Goal: Navigation & Orientation: Find specific page/section

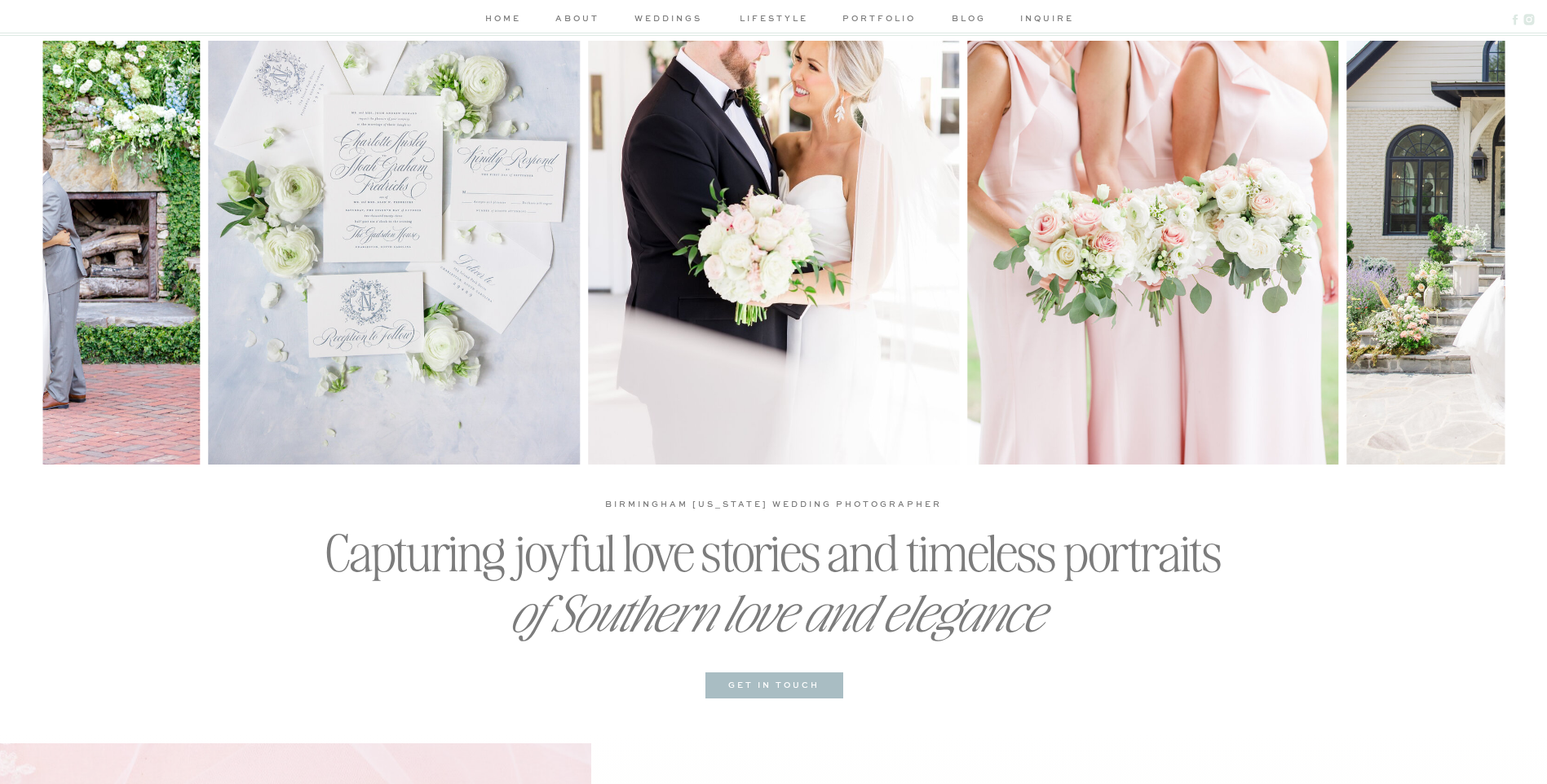
scroll to position [163, 0]
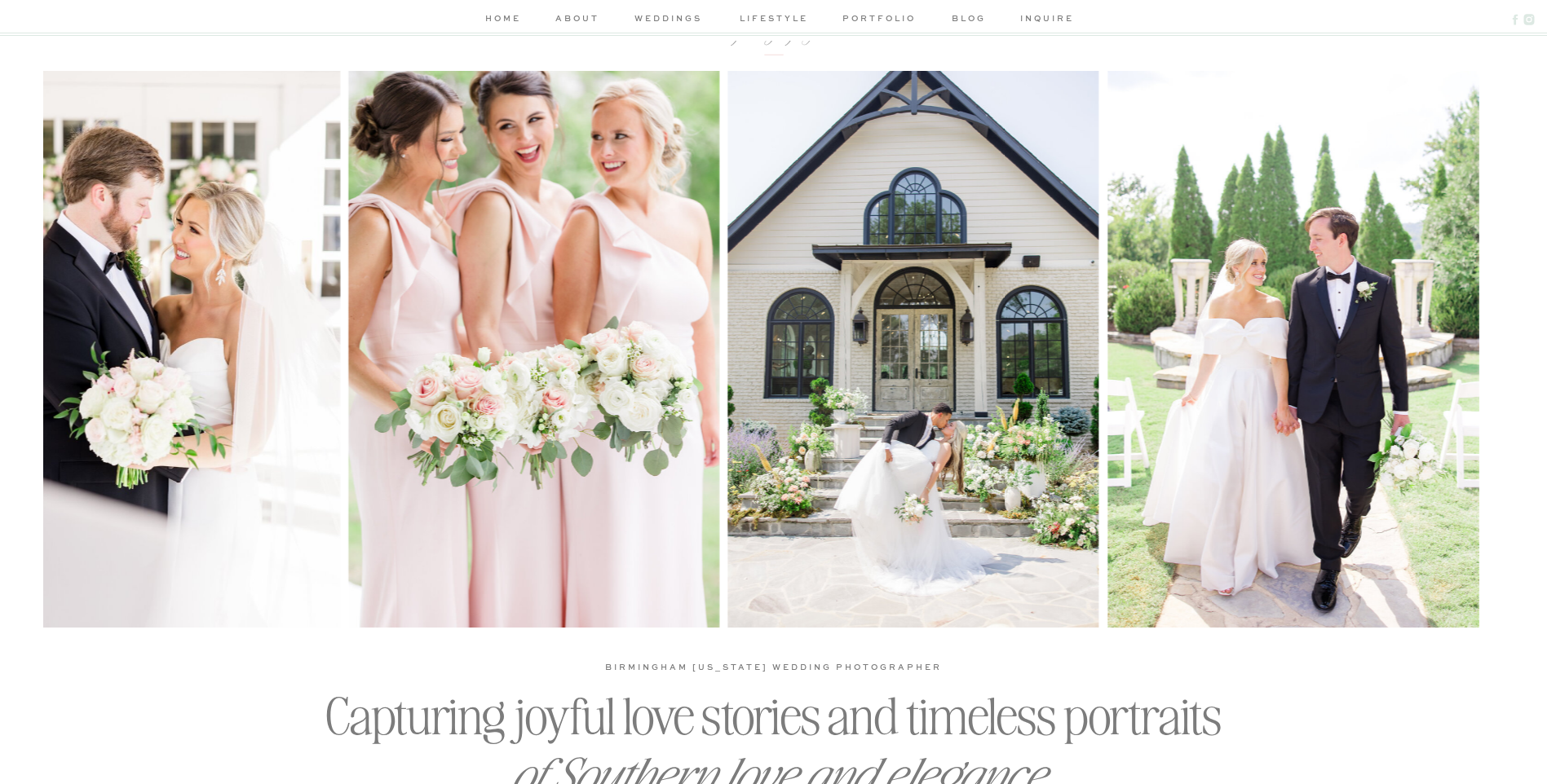
click at [832, 405] on img at bounding box center [912, 349] width 371 height 556
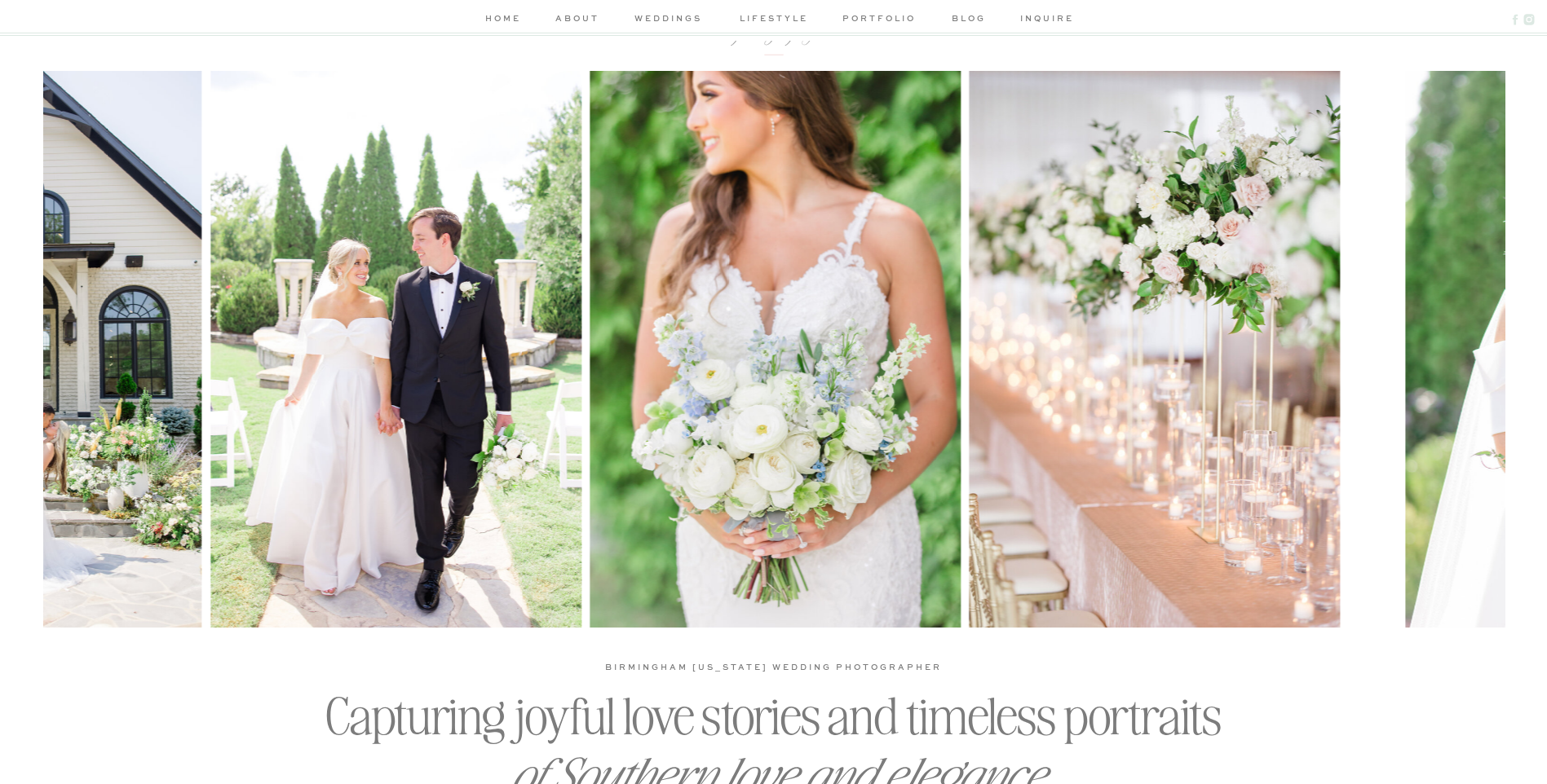
click at [539, 412] on img at bounding box center [396, 349] width 371 height 556
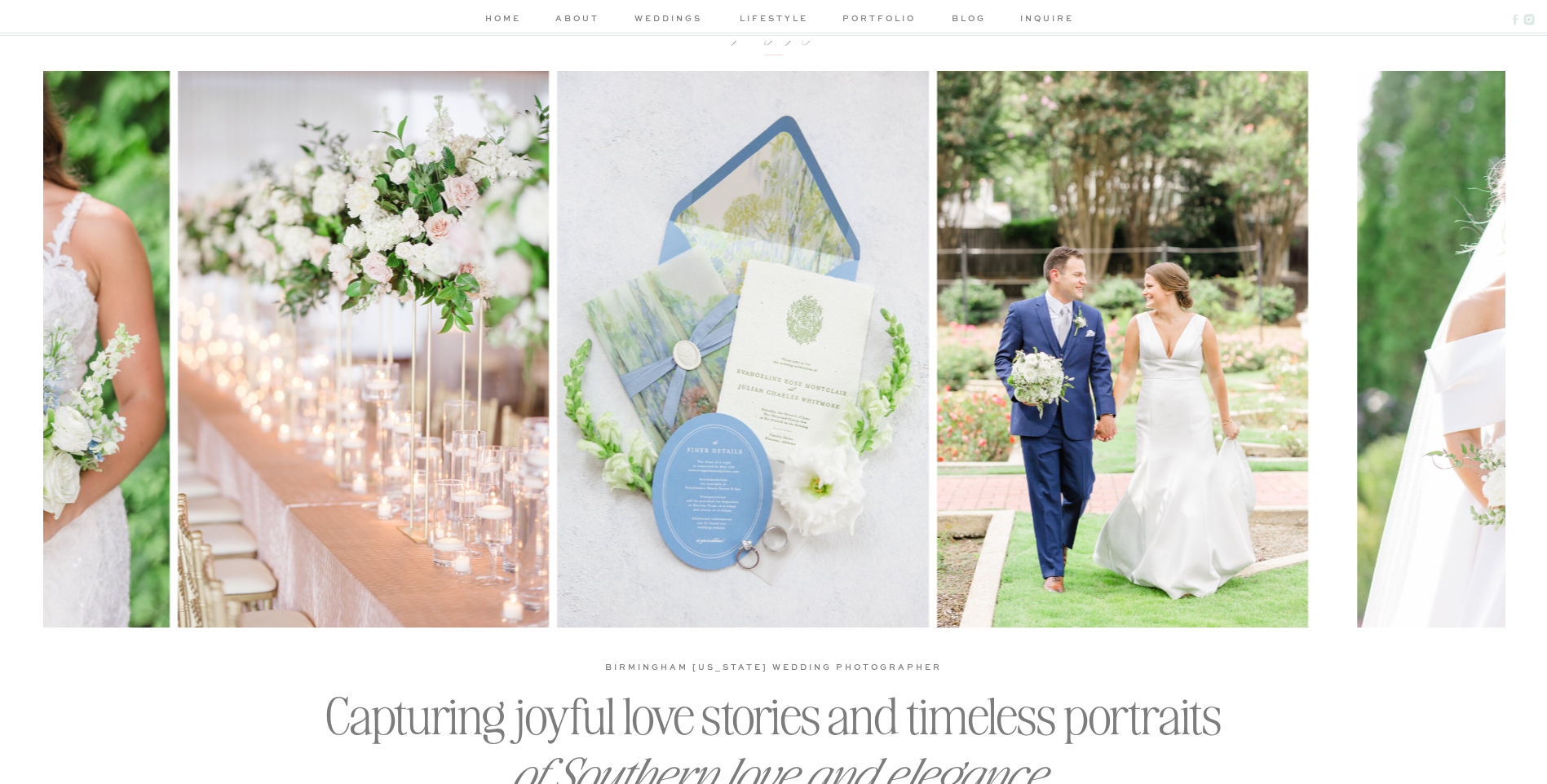
click at [424, 432] on img at bounding box center [363, 349] width 371 height 556
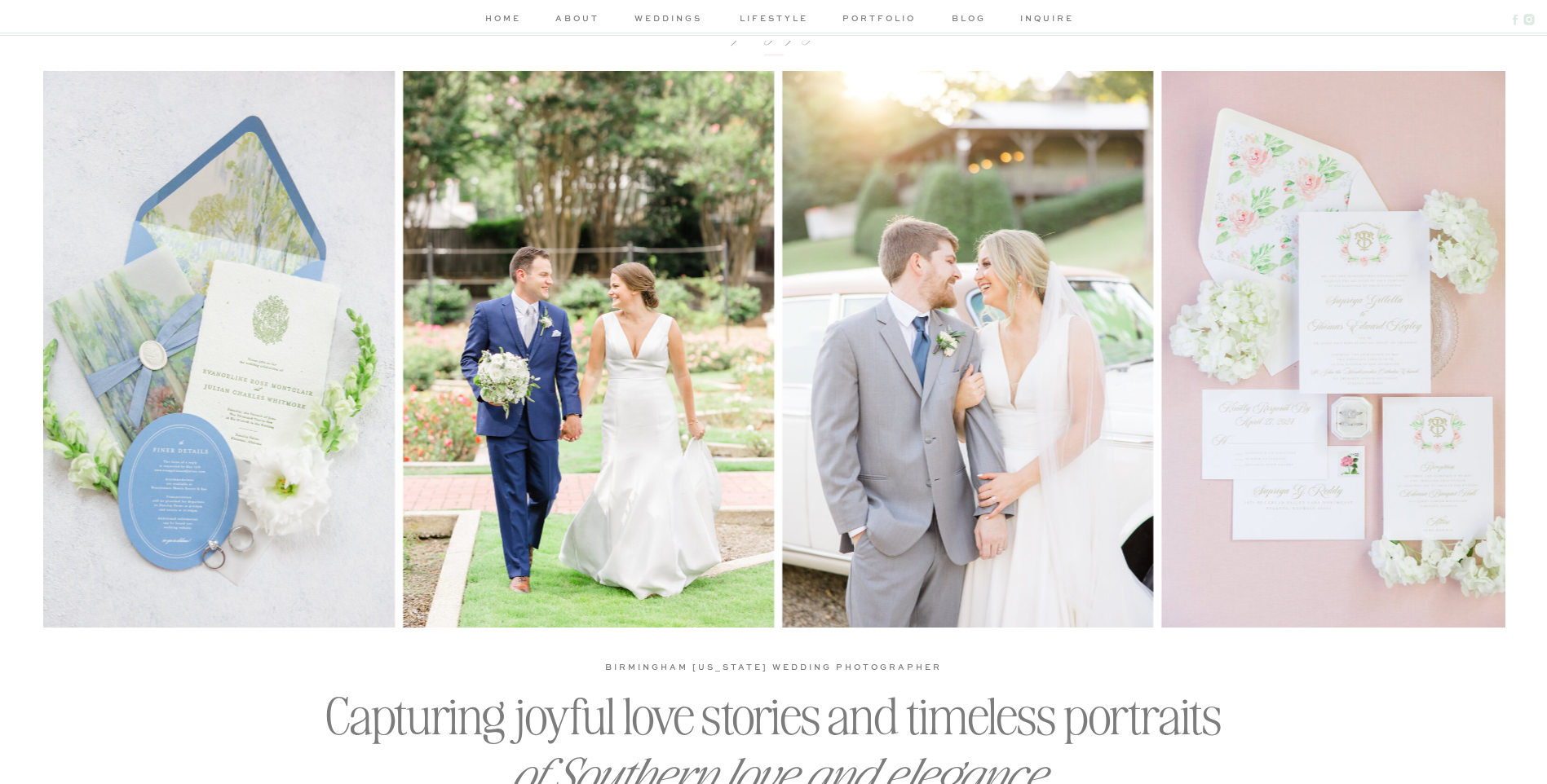
click at [495, 407] on img at bounding box center [588, 349] width 371 height 556
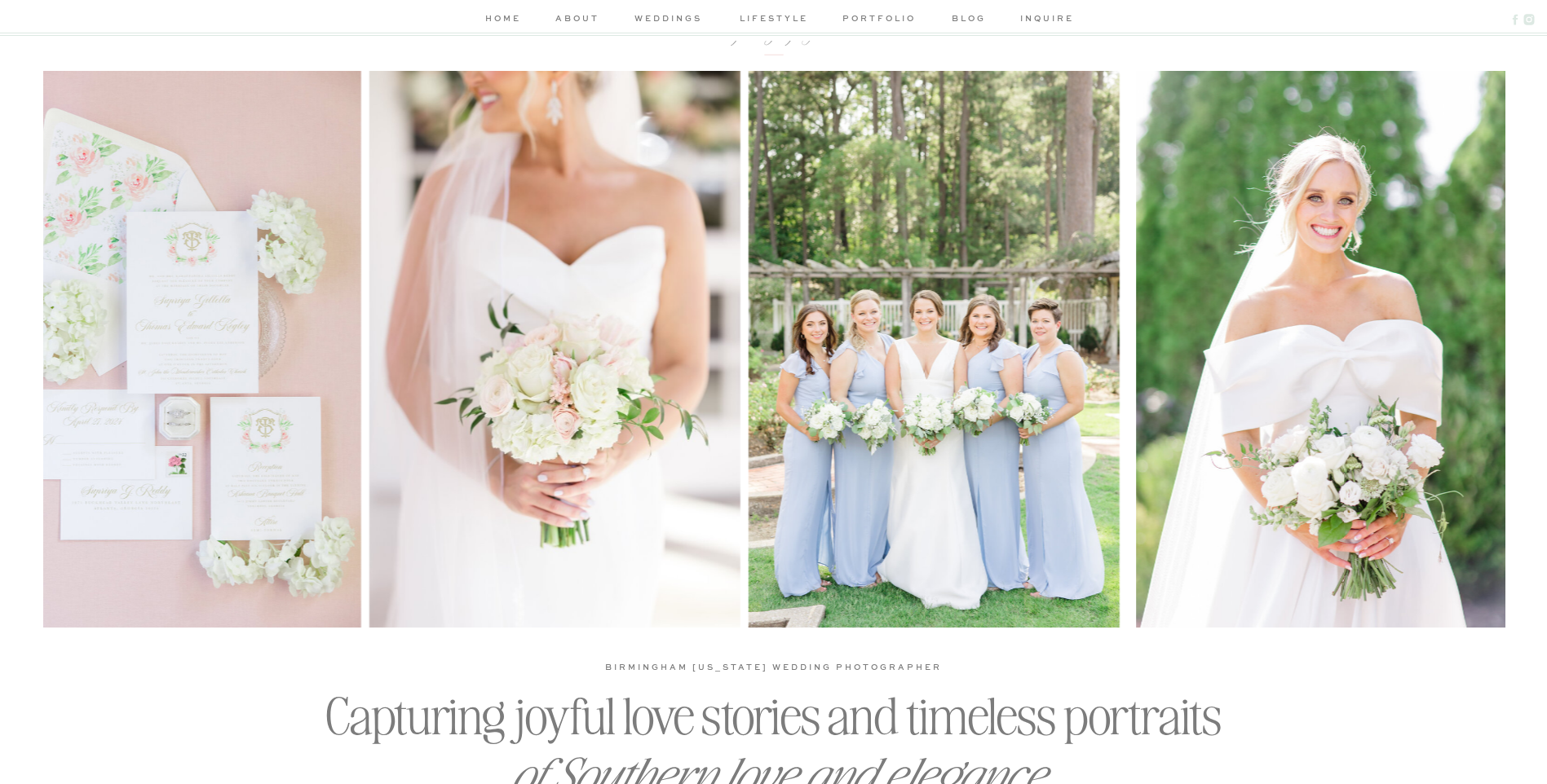
click at [147, 428] on img at bounding box center [174, 349] width 371 height 556
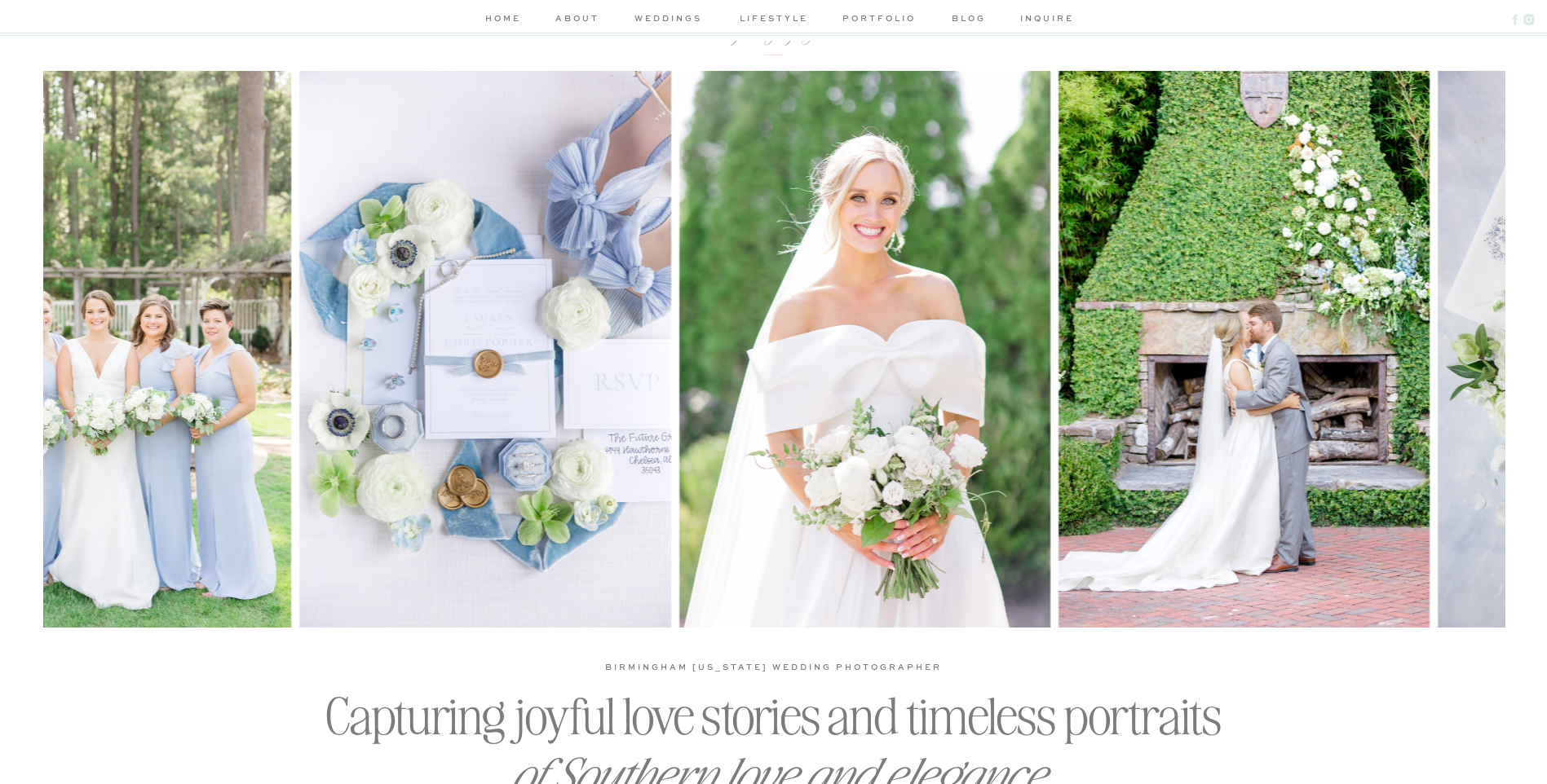
click at [340, 401] on img at bounding box center [485, 349] width 371 height 556
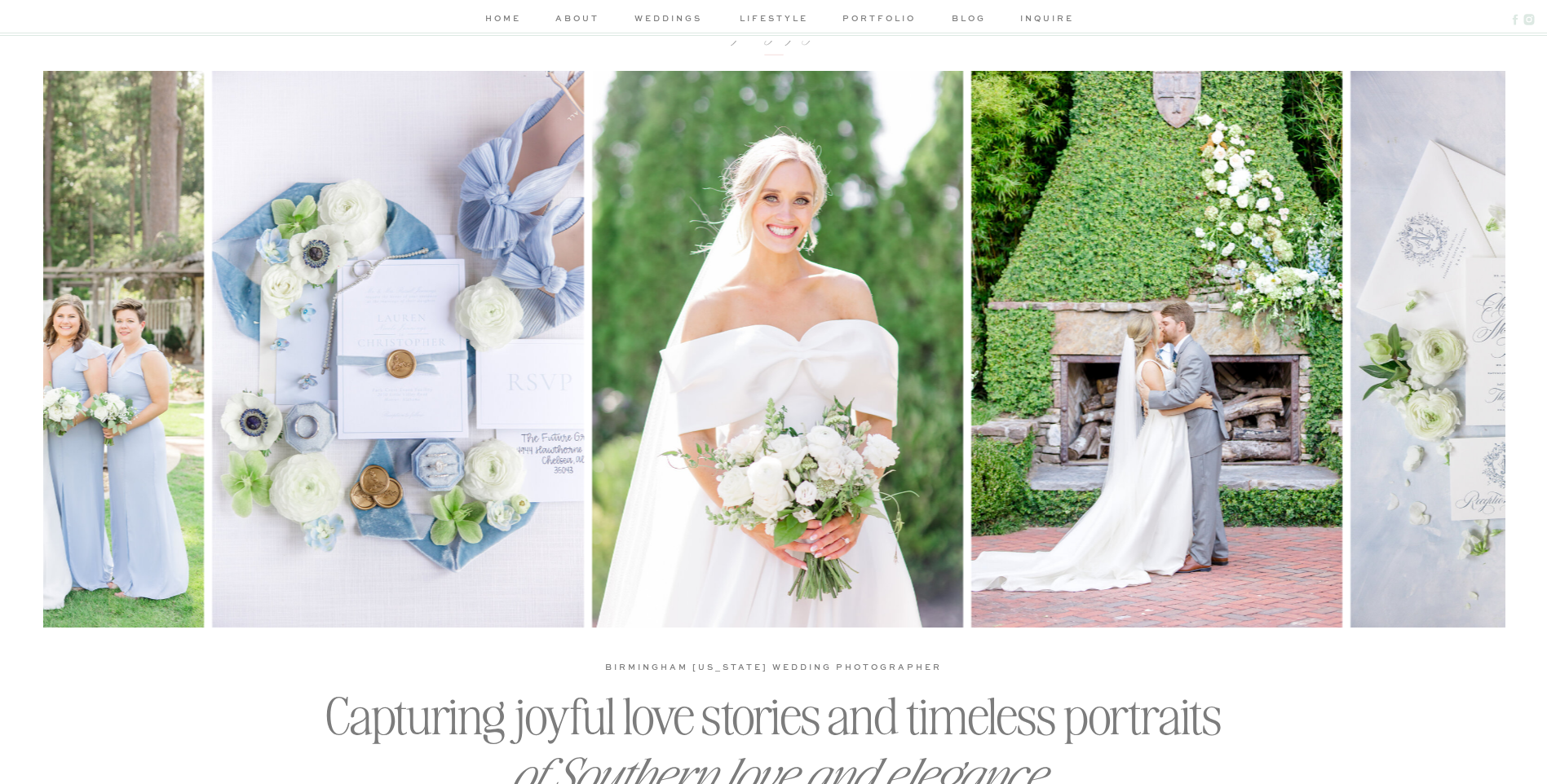
scroll to position [0, 0]
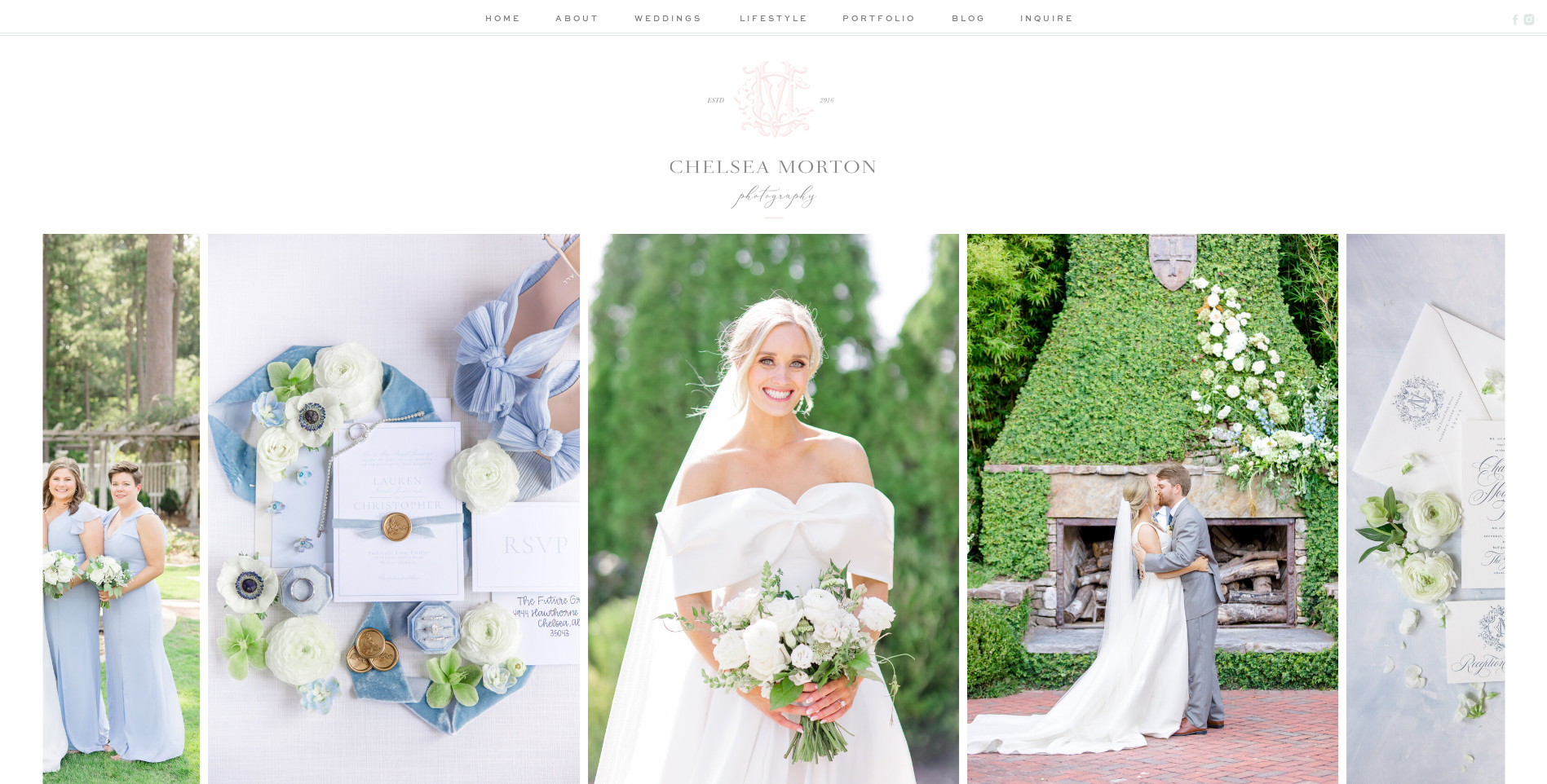
click at [648, 29] on div at bounding box center [774, 20] width 1547 height 41
click at [650, 26] on nav "weddings" at bounding box center [669, 19] width 78 height 17
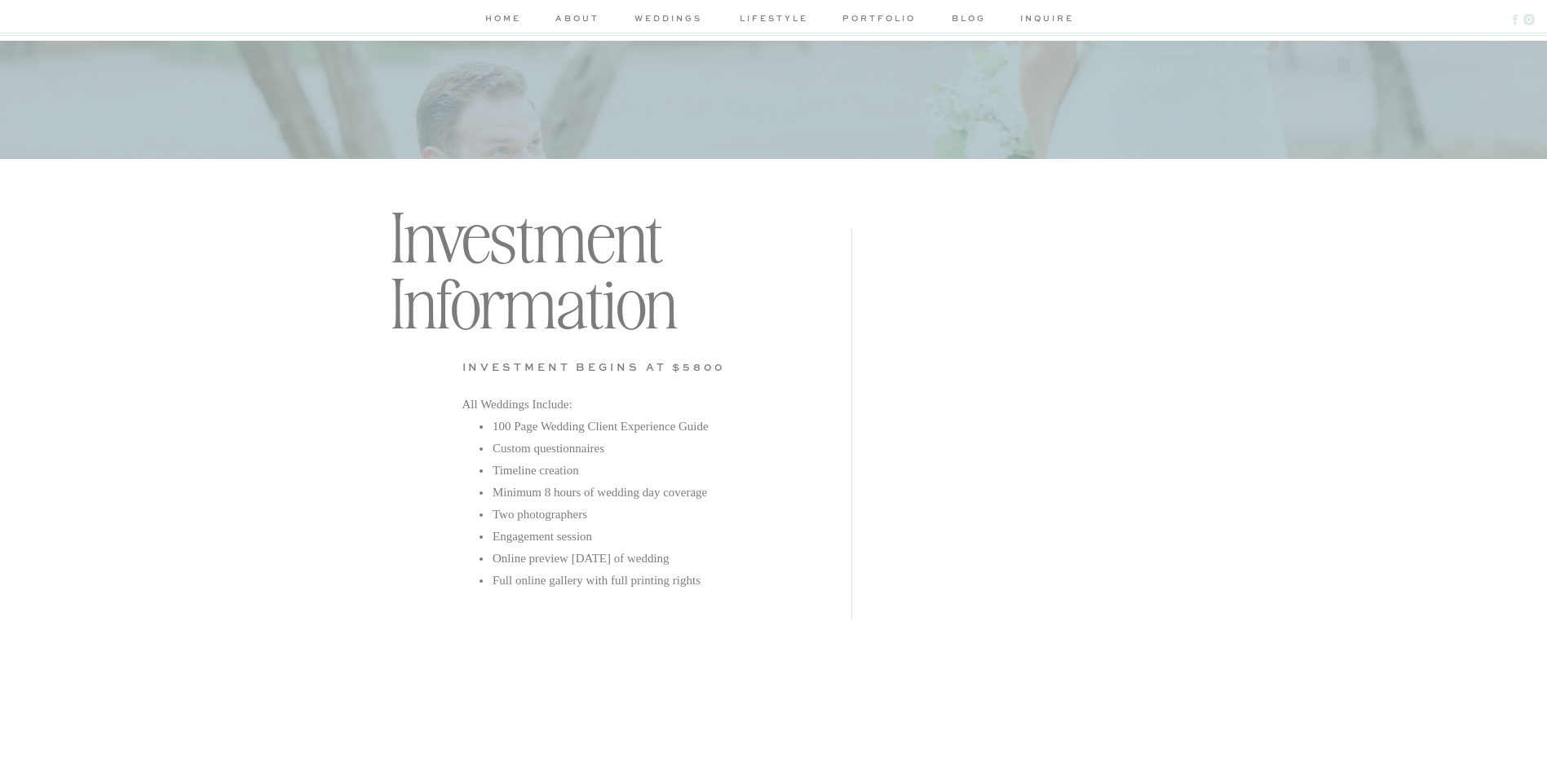
scroll to position [4158, 0]
